Goal: Information Seeking & Learning: Check status

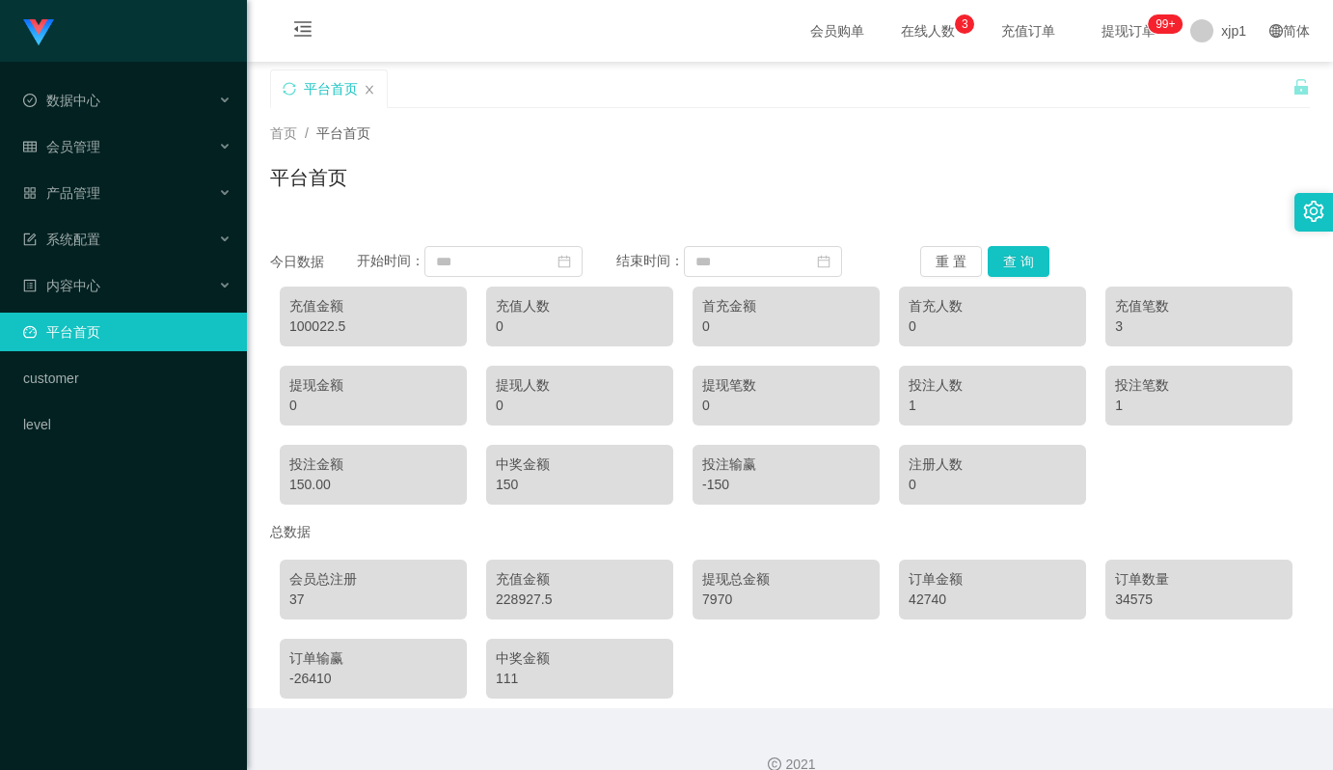
click at [324, 325] on div "100022.5" at bounding box center [373, 326] width 168 height 20
click at [307, 327] on div "100022.5" at bounding box center [373, 326] width 168 height 20
click at [516, 600] on div "228927.5" at bounding box center [580, 599] width 168 height 20
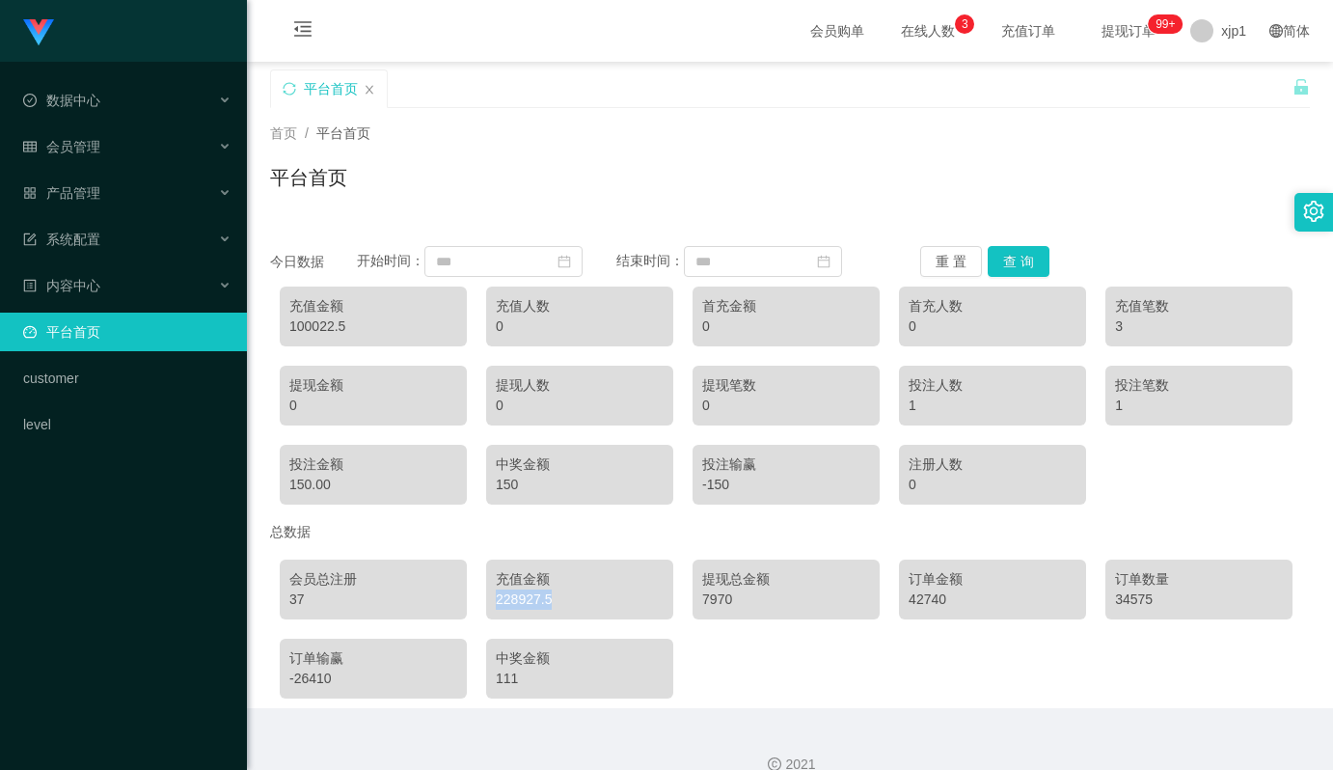
click at [516, 600] on div "228927.5" at bounding box center [580, 599] width 168 height 20
click at [534, 600] on div "228927.5" at bounding box center [580, 599] width 168 height 20
click at [1219, 84] on span "退出登录" at bounding box center [1222, 84] width 54 height 15
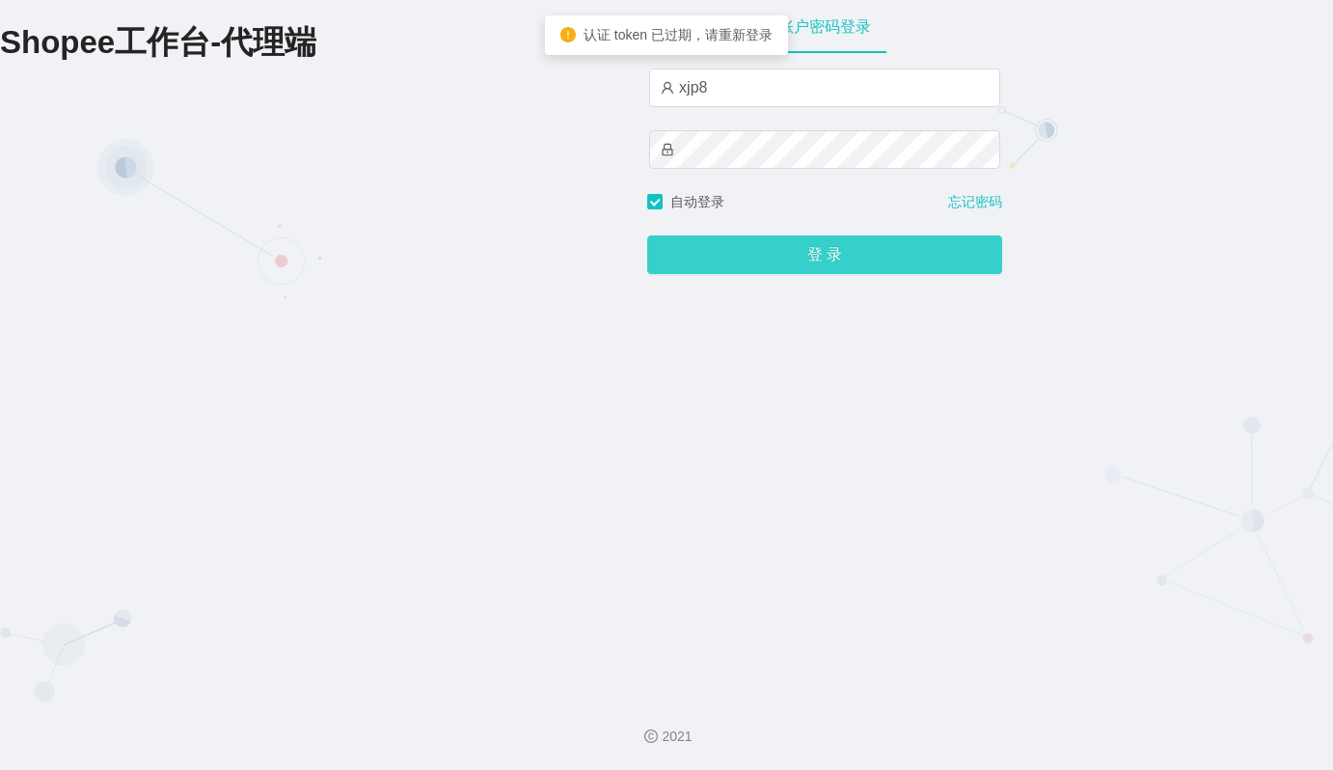
click at [796, 258] on button "登 录" at bounding box center [824, 254] width 355 height 39
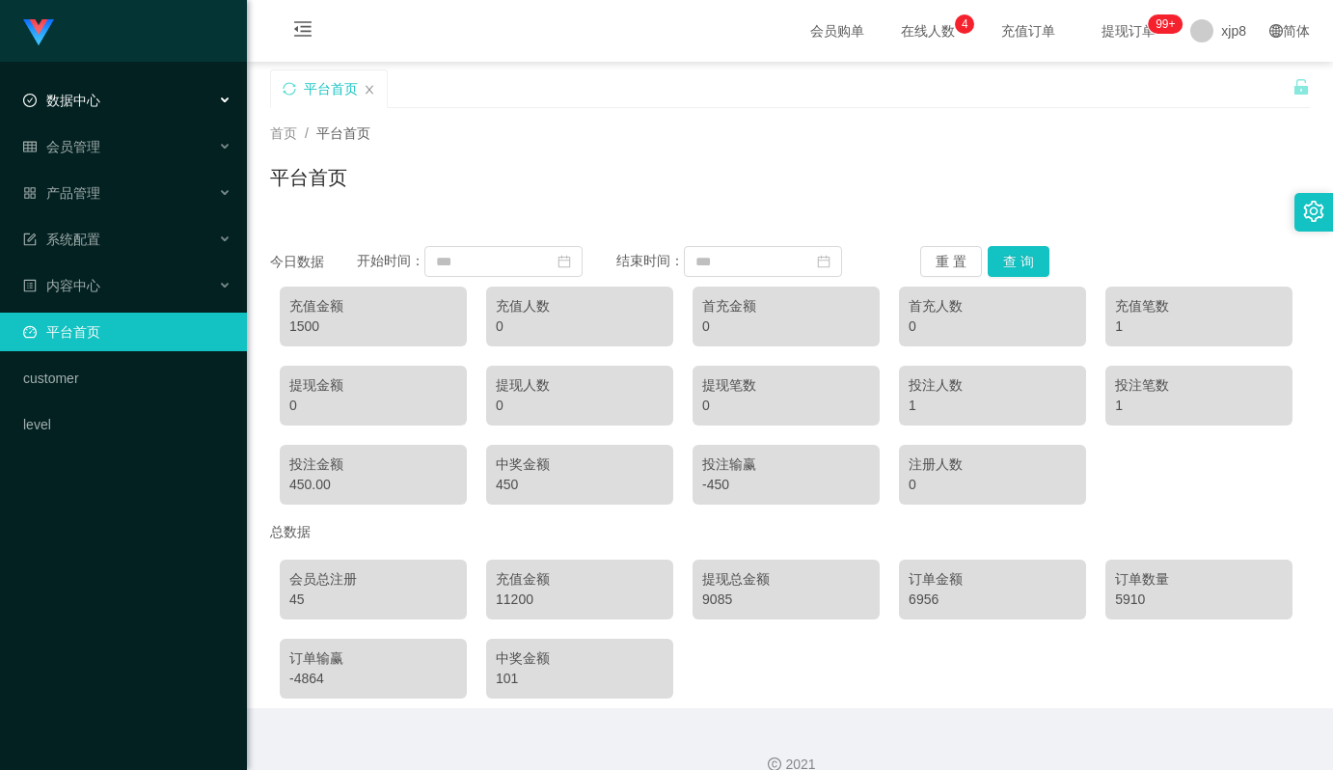
click at [119, 103] on div "数据中心" at bounding box center [123, 100] width 247 height 39
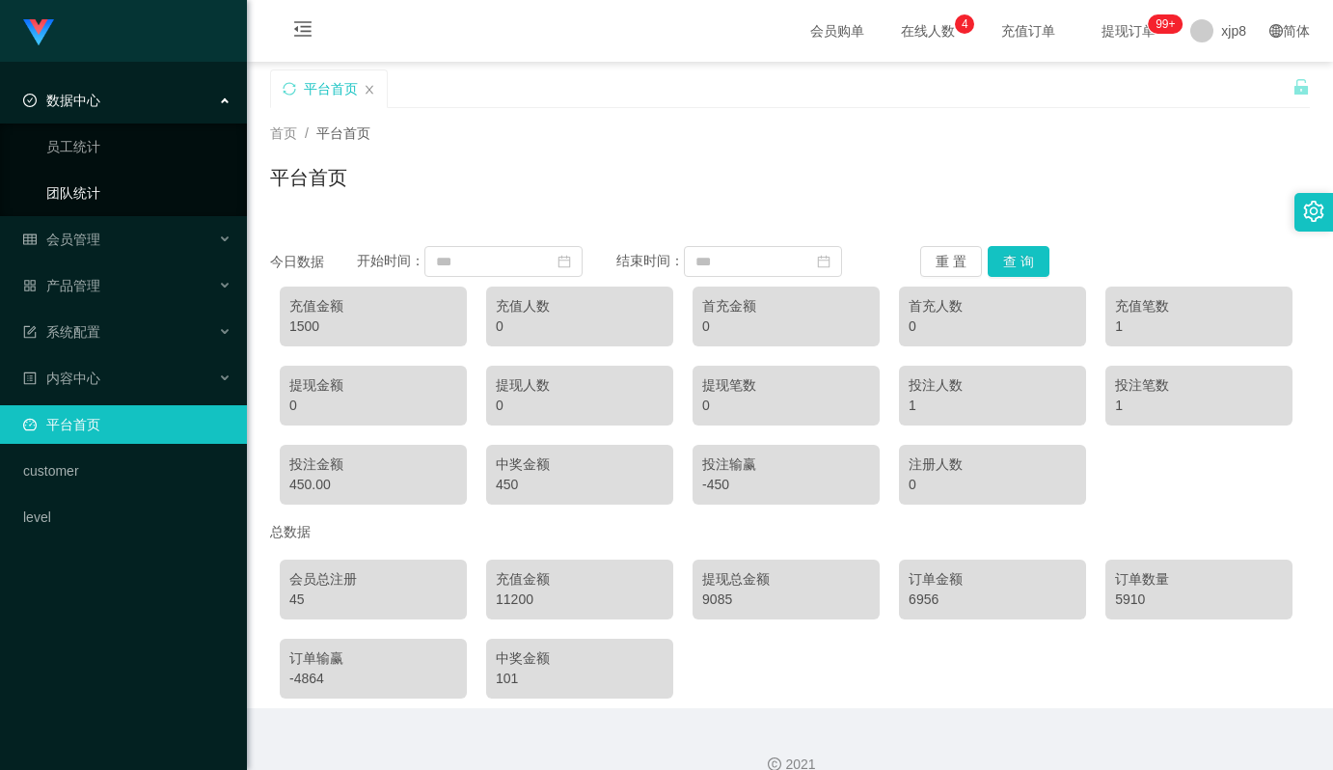
click at [83, 188] on link "团队统计" at bounding box center [138, 193] width 185 height 39
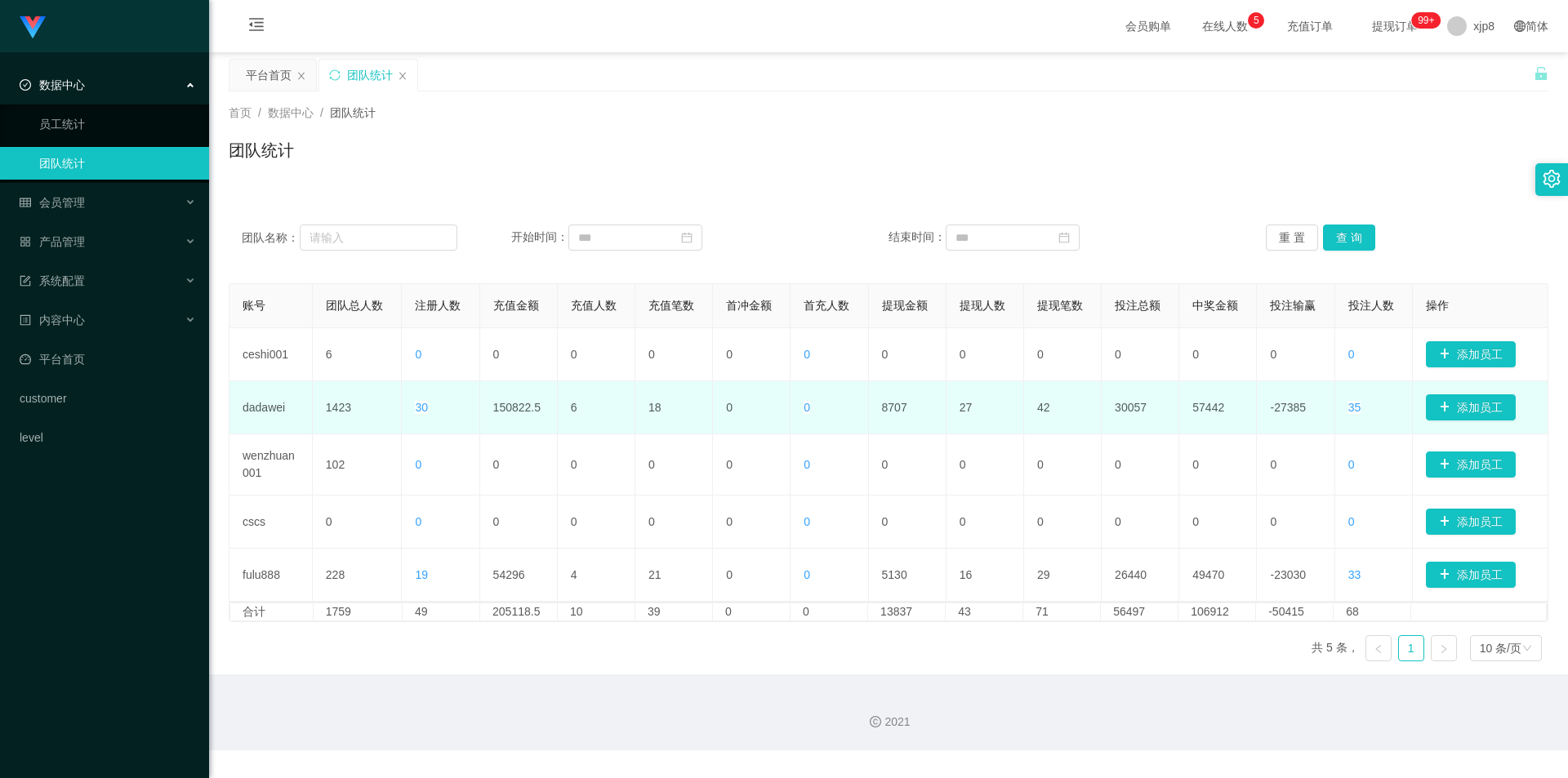
click at [523, 411] on td "150822.5" at bounding box center [519, 407] width 78 height 53
click at [504, 417] on td "150822.5" at bounding box center [519, 407] width 78 height 53
drag, startPoint x: 492, startPoint y: 408, endPoint x: 540, endPoint y: 407, distance: 48.0
click at [540, 407] on td "150822.5" at bounding box center [519, 407] width 78 height 53
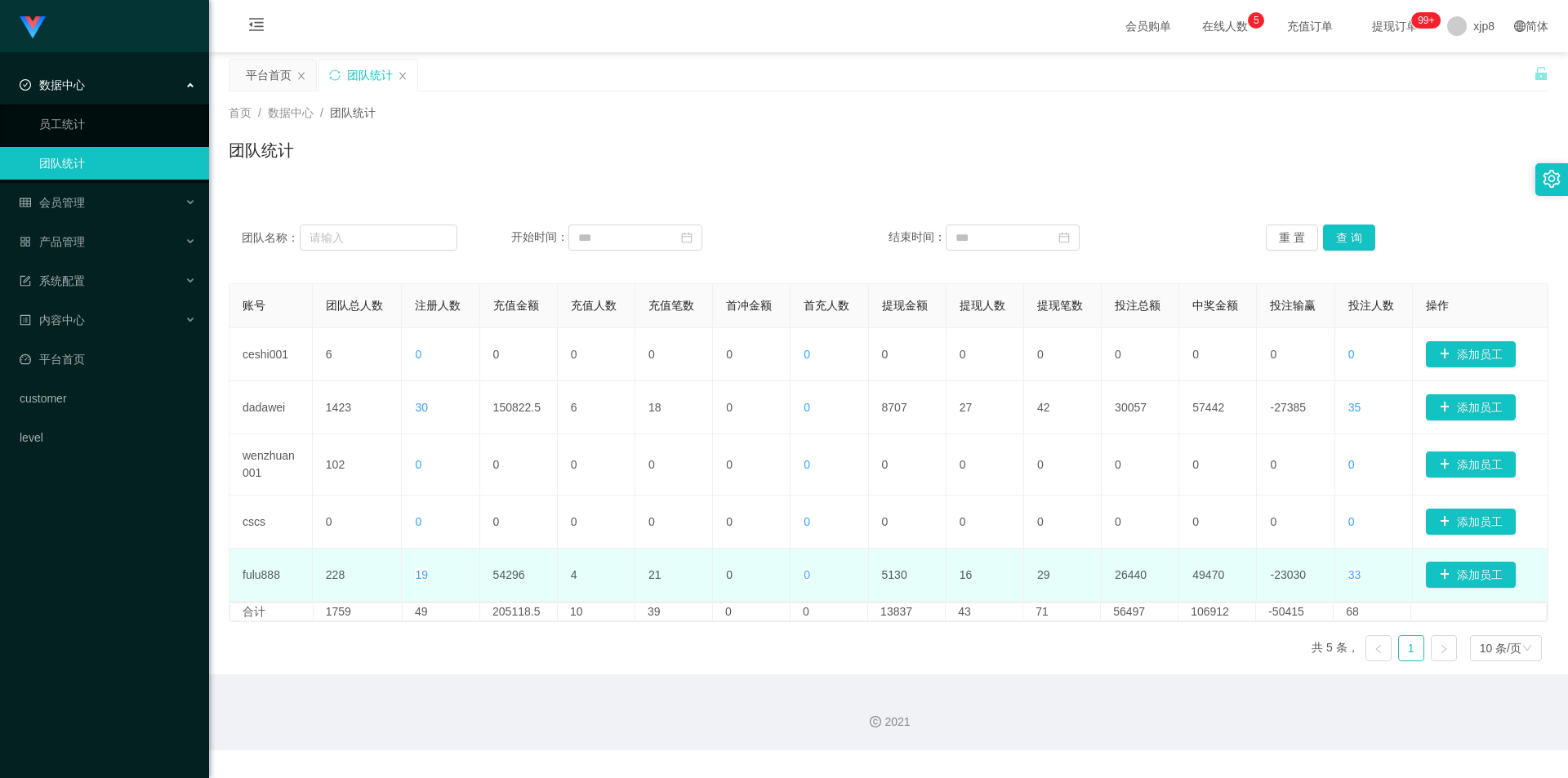
click at [503, 582] on td "54296" at bounding box center [519, 575] width 78 height 53
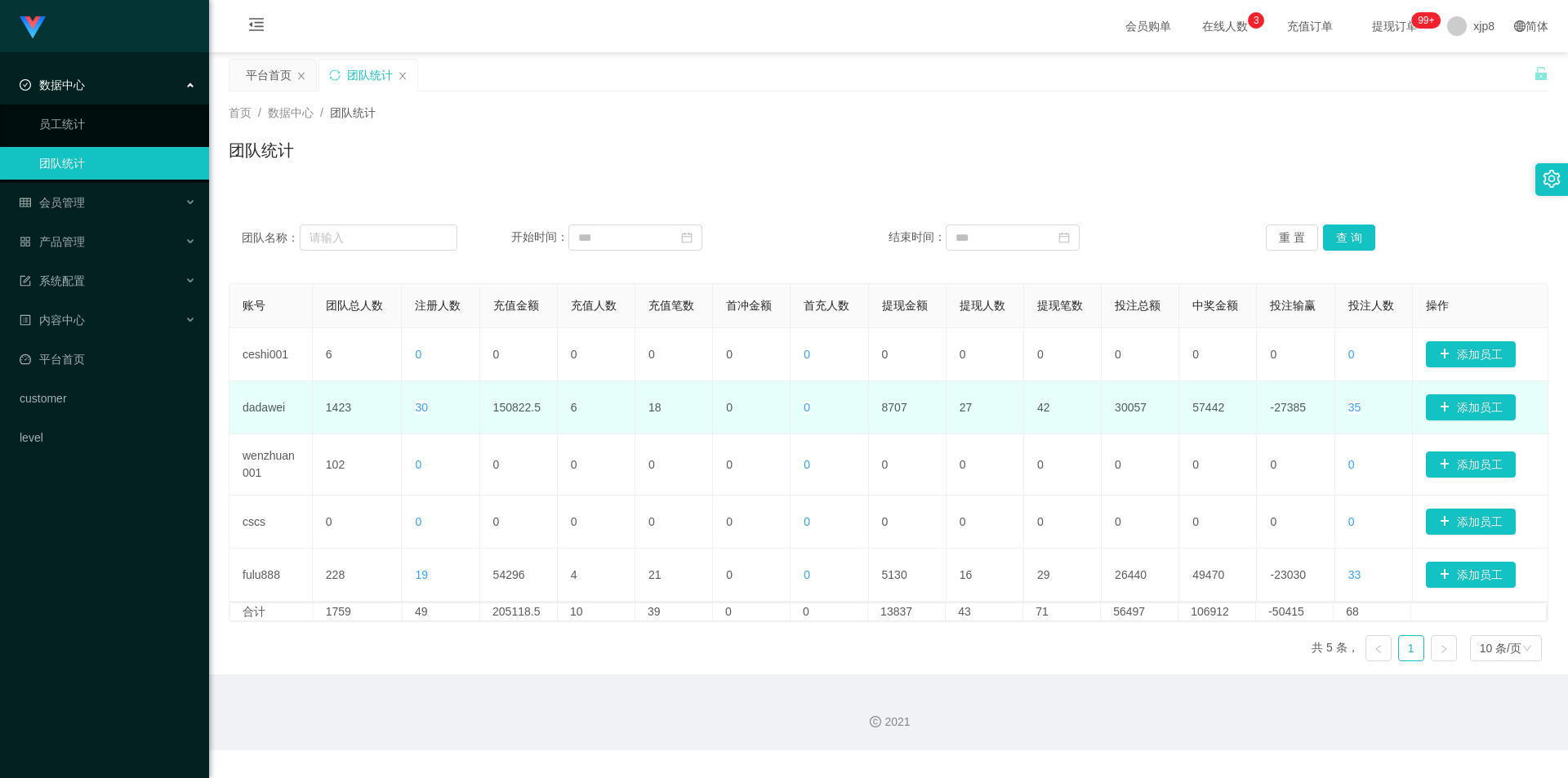
click at [1121, 405] on td "30057" at bounding box center [1140, 407] width 78 height 53
click at [881, 410] on td "8707" at bounding box center [908, 407] width 78 height 53
click at [886, 406] on td "8707" at bounding box center [908, 407] width 78 height 53
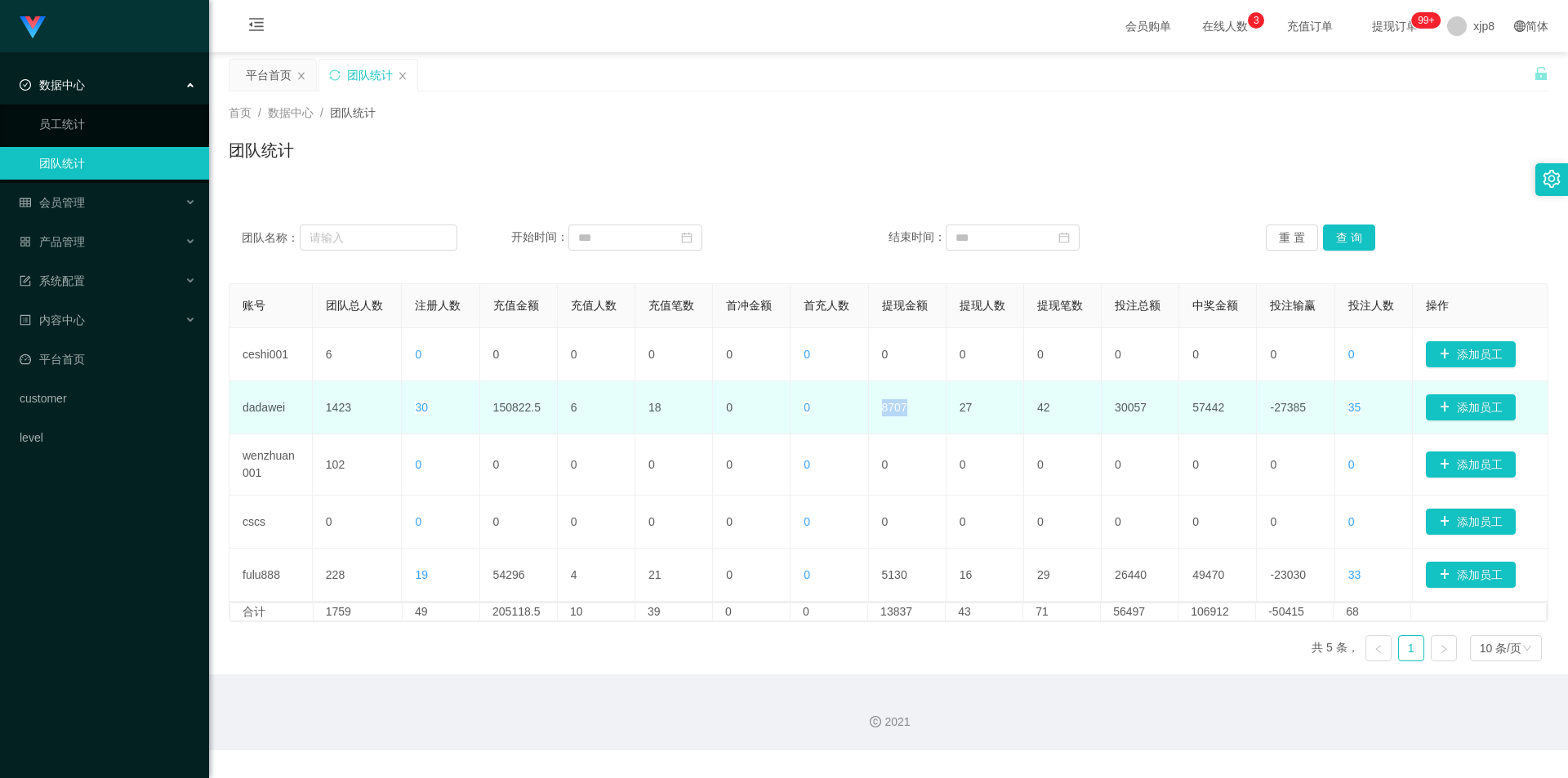
click at [886, 406] on td "8707" at bounding box center [908, 407] width 78 height 53
click at [891, 405] on td "8707" at bounding box center [908, 407] width 78 height 53
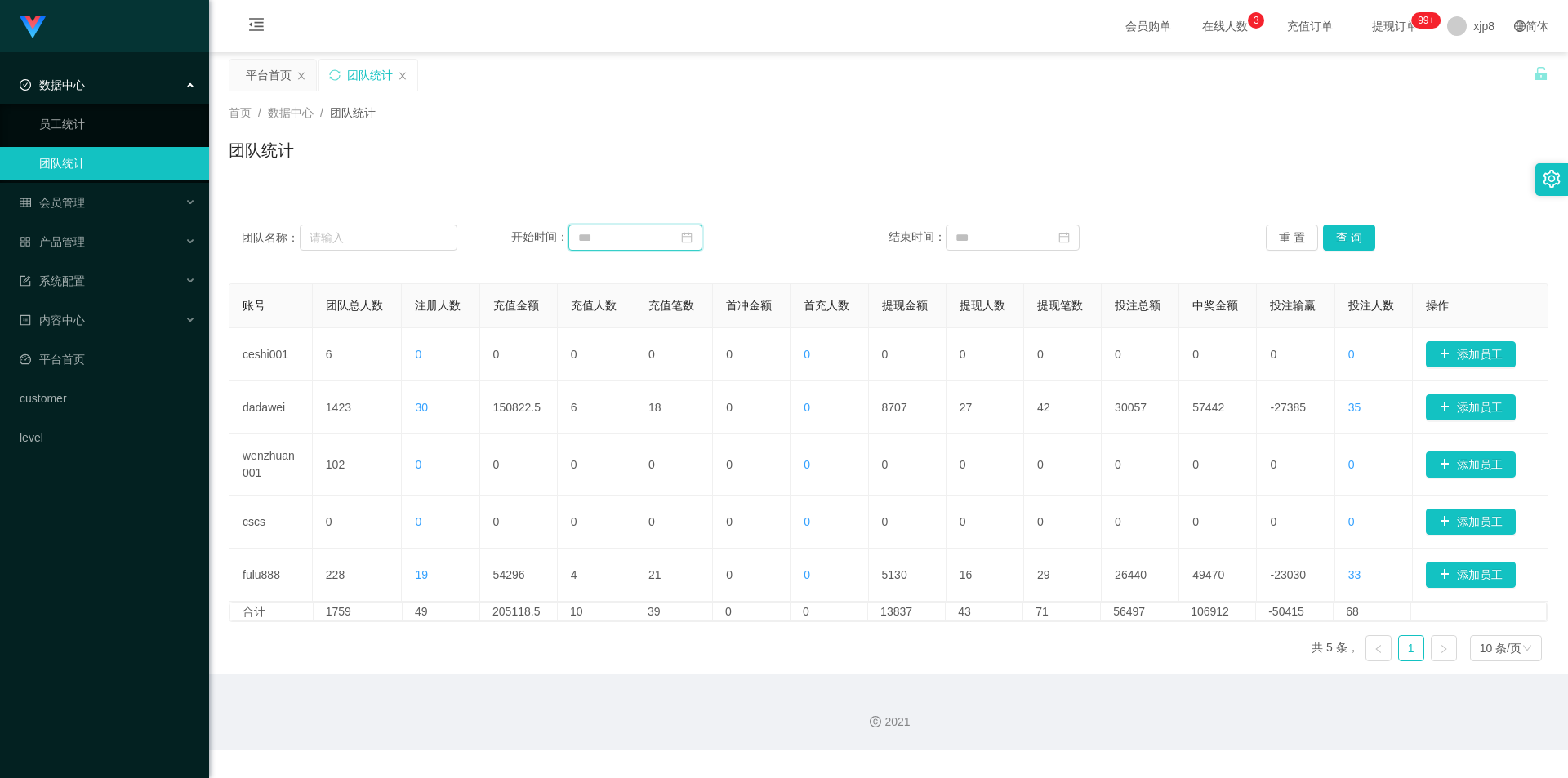
click at [613, 240] on input at bounding box center [635, 237] width 134 height 26
click at [705, 323] on div "1" at bounding box center [709, 326] width 19 height 19
type input "**********"
click at [1056, 422] on div "28" at bounding box center [1055, 424] width 19 height 19
type input "**********"
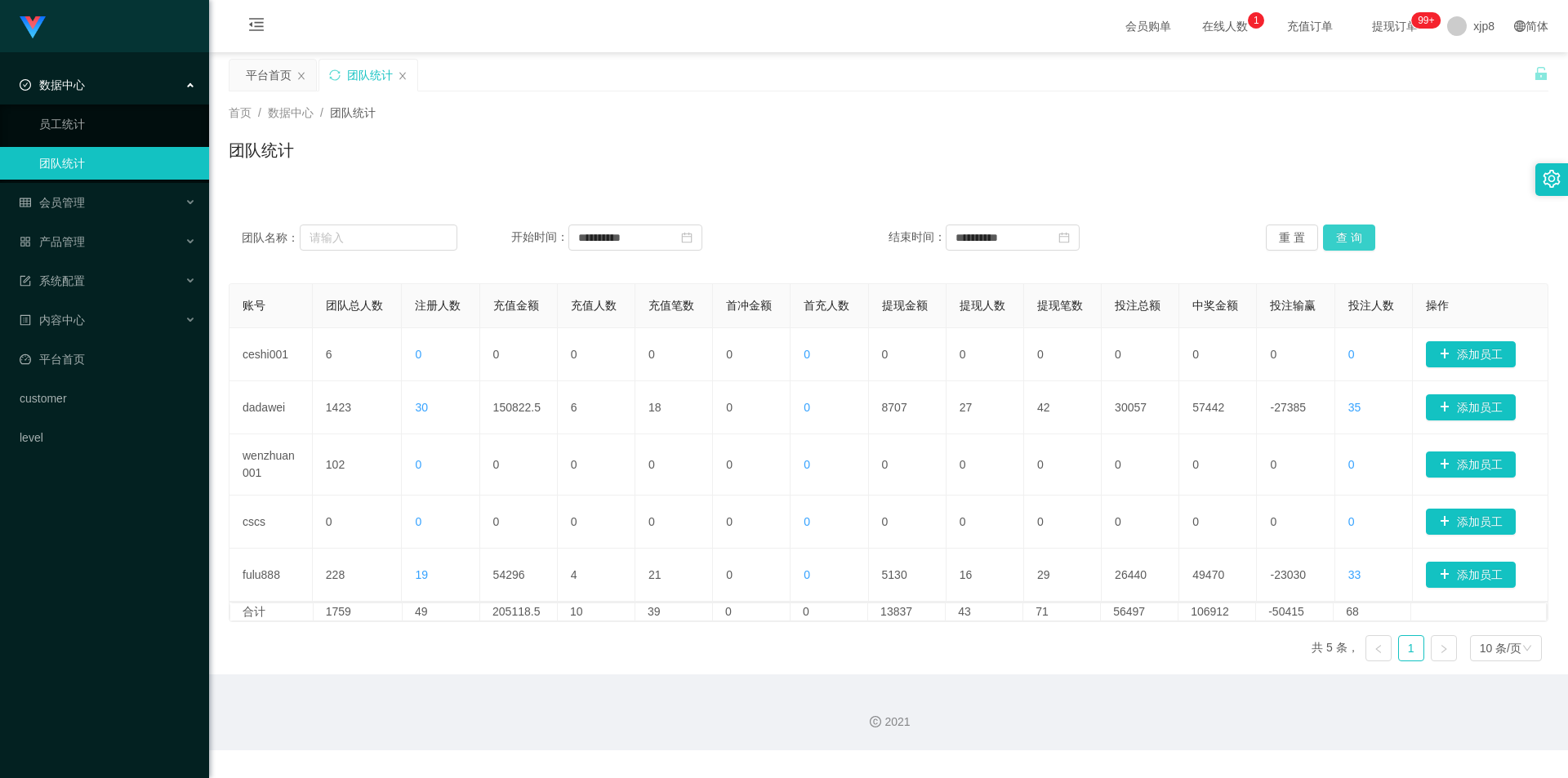
click at [1128, 241] on button "查 询" at bounding box center [1349, 237] width 52 height 26
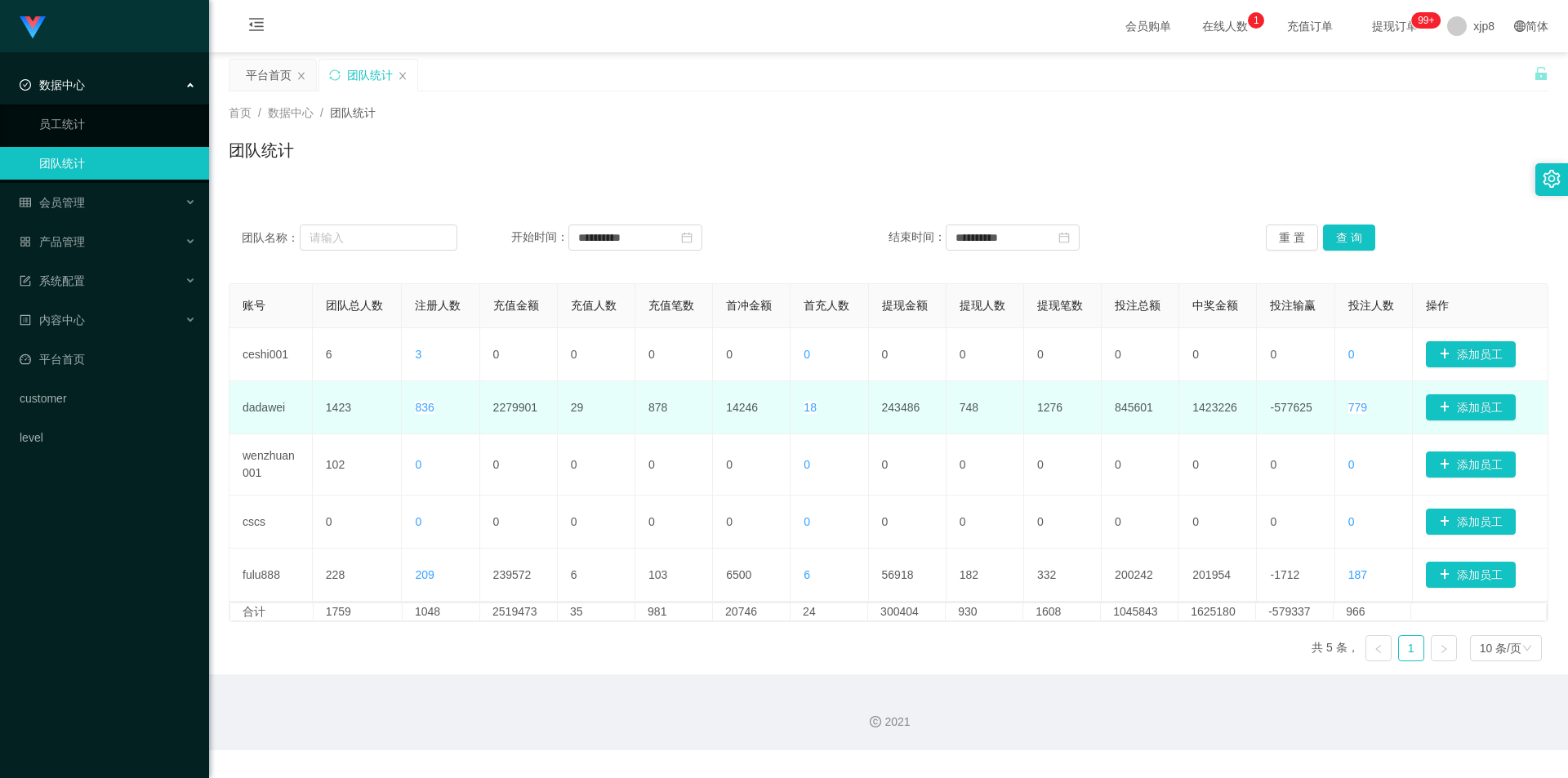
click at [512, 415] on td "2279901" at bounding box center [519, 407] width 78 height 53
